Goal: Task Accomplishment & Management: Use online tool/utility

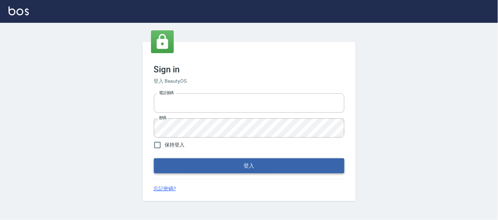
type input "25866822"
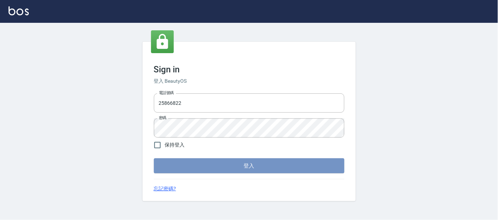
click at [190, 162] on button "登入" at bounding box center [249, 165] width 191 height 15
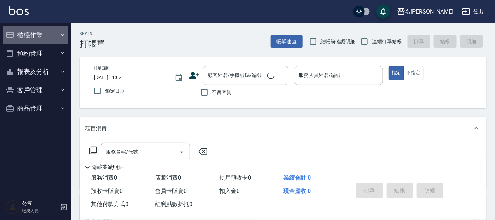
click at [42, 37] on button "櫃檯作業" at bounding box center [35, 35] width 65 height 19
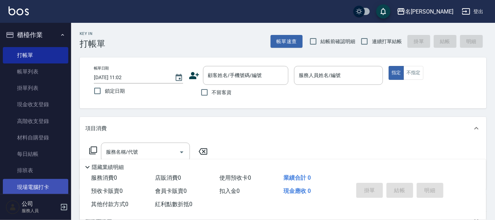
click at [45, 184] on link "現場電腦打卡" at bounding box center [35, 187] width 65 height 16
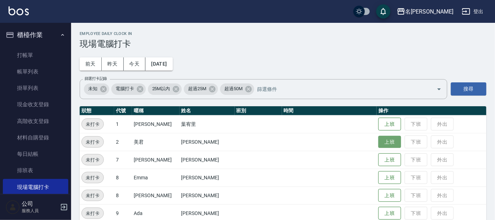
drag, startPoint x: 385, startPoint y: 142, endPoint x: 379, endPoint y: 141, distance: 6.8
click at [382, 142] on button "上班" at bounding box center [390, 142] width 23 height 12
click at [379, 141] on td "上班 下班 外出" at bounding box center [432, 142] width 110 height 18
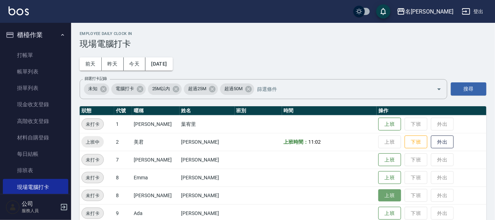
click at [380, 201] on button "上班" at bounding box center [390, 195] width 23 height 12
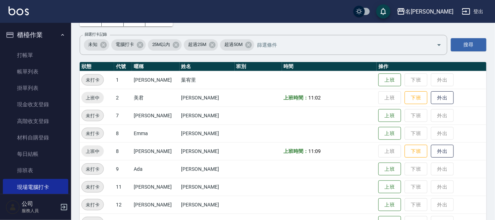
scroll to position [89, 0]
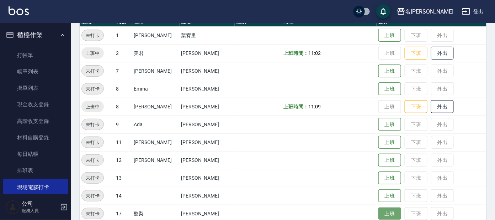
click at [384, 212] on button "上班" at bounding box center [390, 213] width 23 height 12
